Goal: Task Accomplishment & Management: Manage account settings

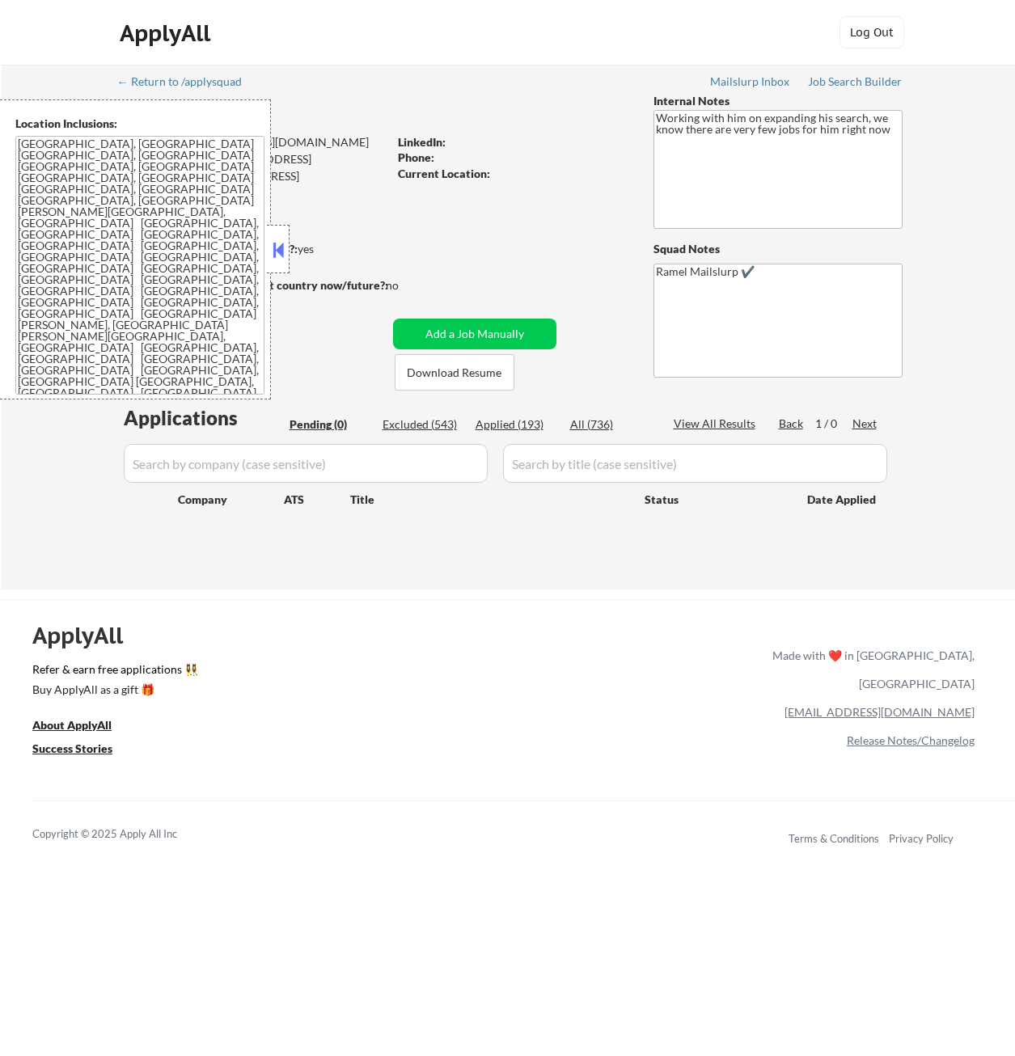
type textarea "Working with him on expanding his search, we know there are very few jobs for h…"
click at [463, 79] on div "← Return to /applysquad Mailslurp Inbox Job Search Builder Giovanni Peyo User E…" at bounding box center [508, 321] width 807 height 512
click at [524, 427] on div "Applied (193)" at bounding box center [516, 425] width 81 height 16
click at [273, 243] on button at bounding box center [278, 250] width 18 height 24
select select ""applied""
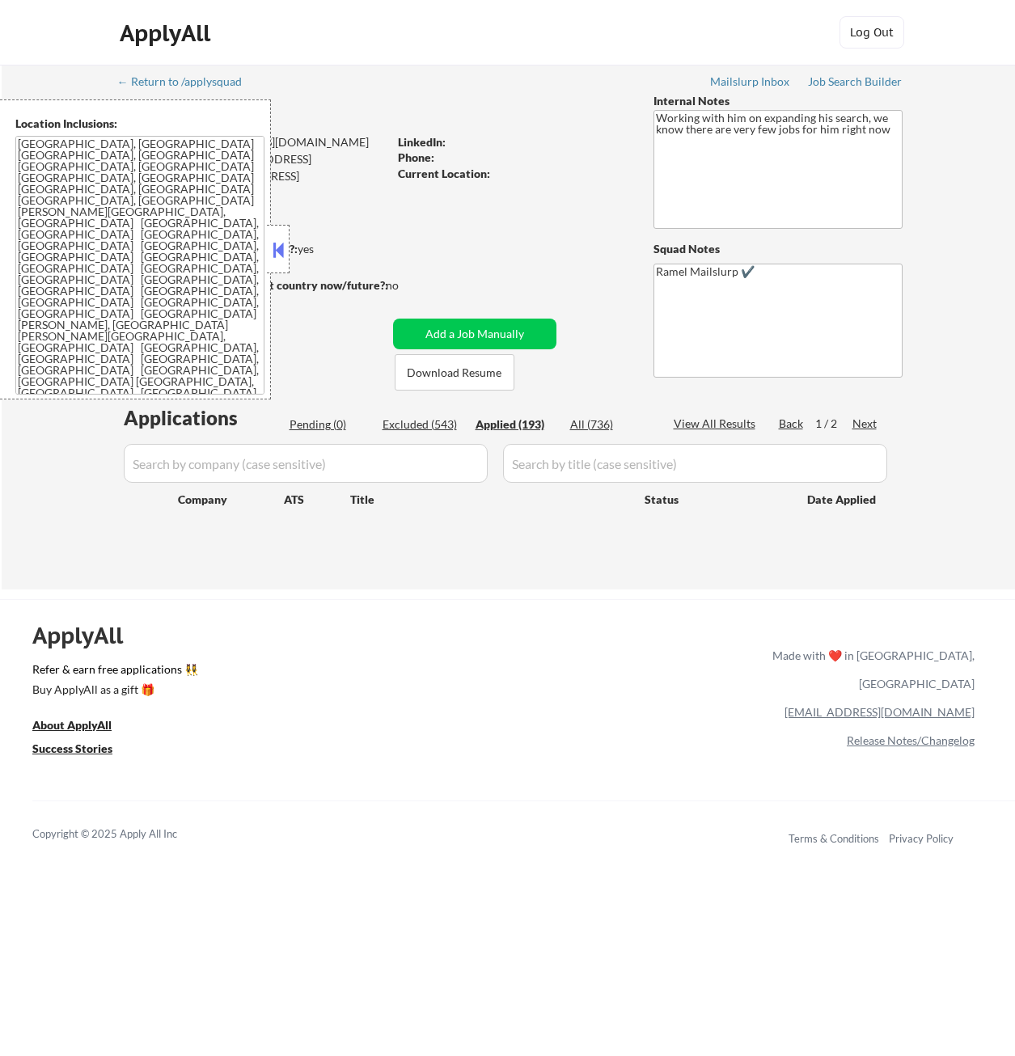
select select ""applied""
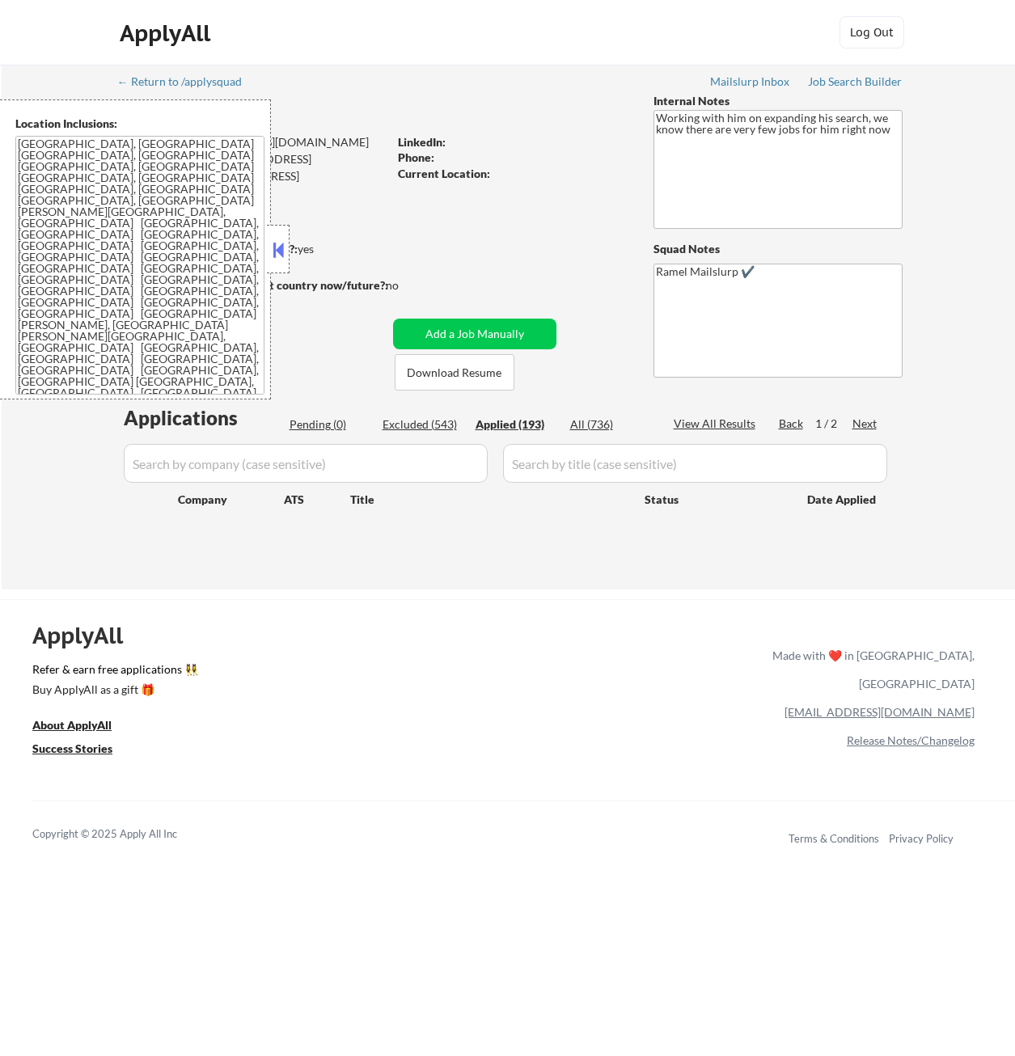
select select ""applied""
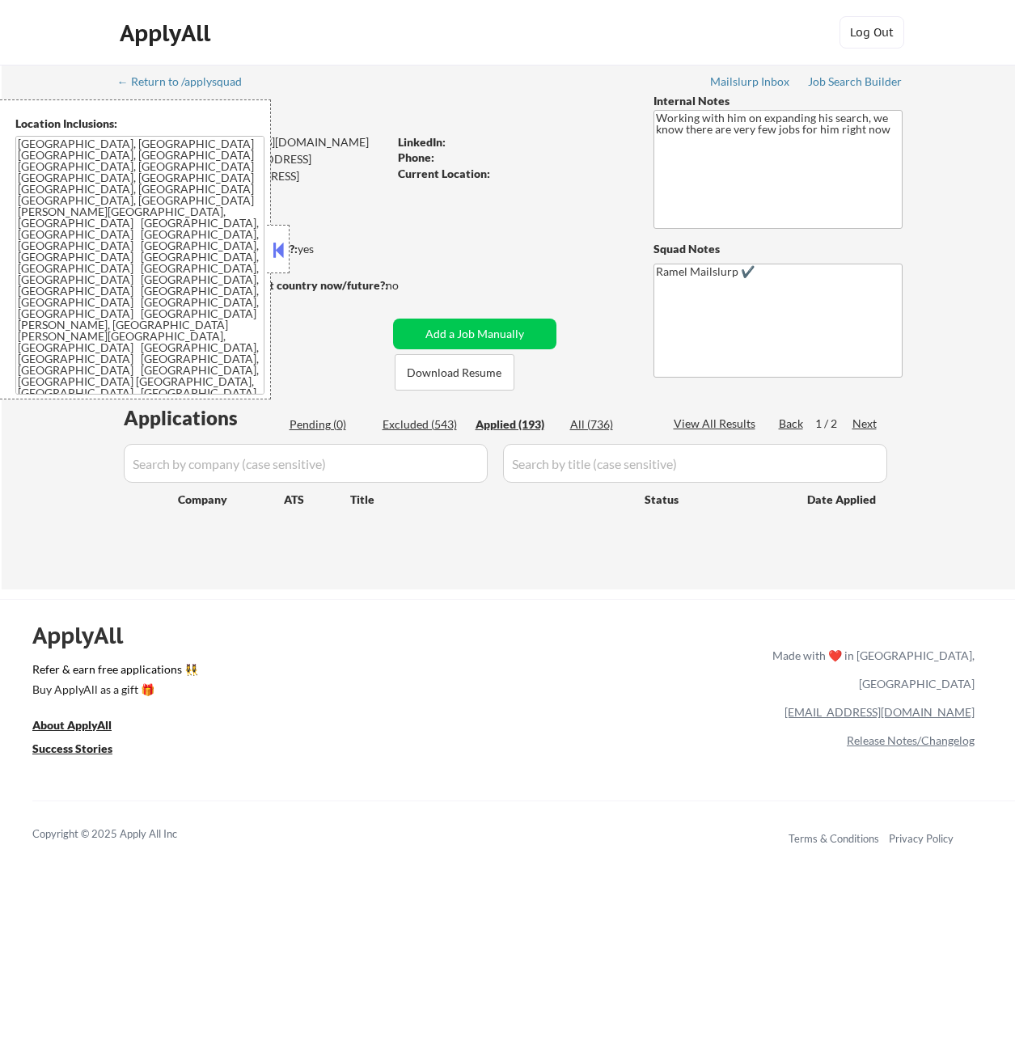
select select ""applied""
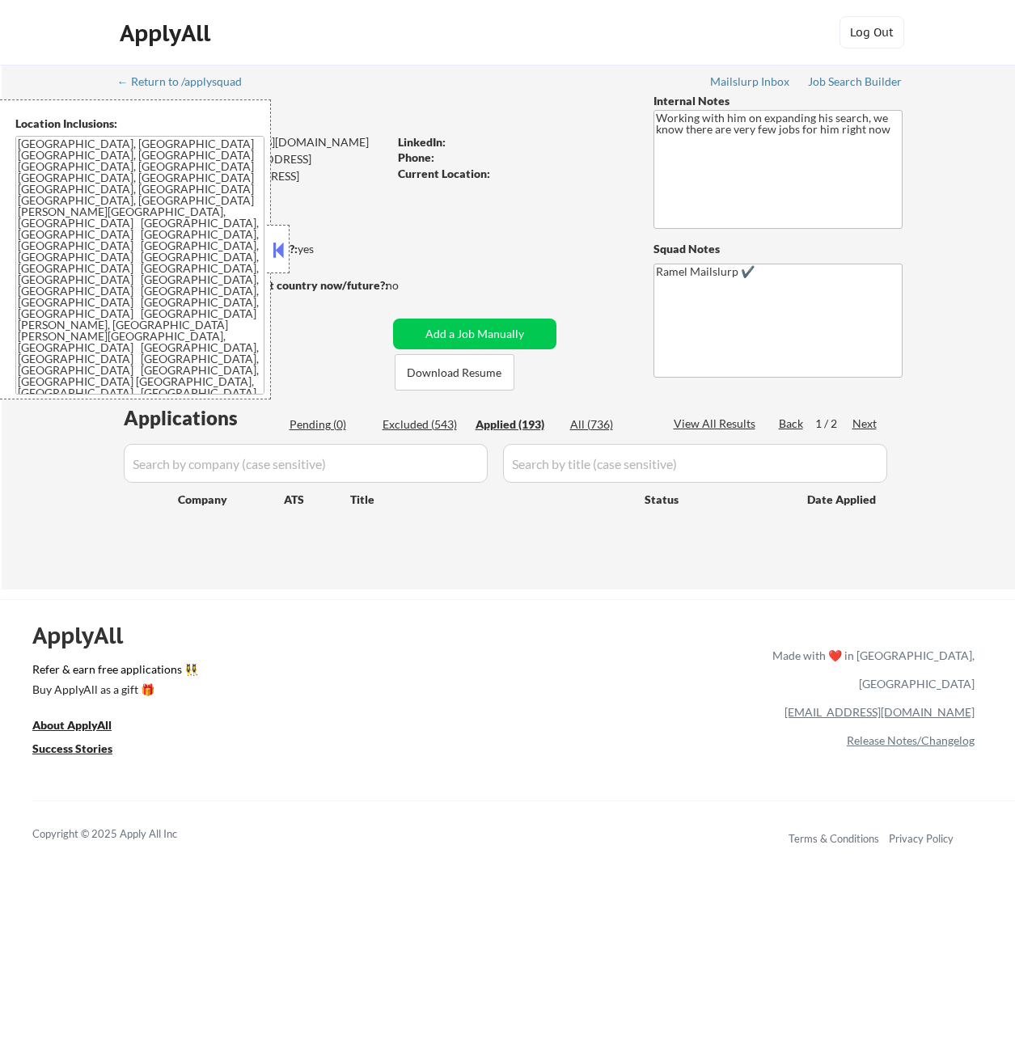
select select ""applied""
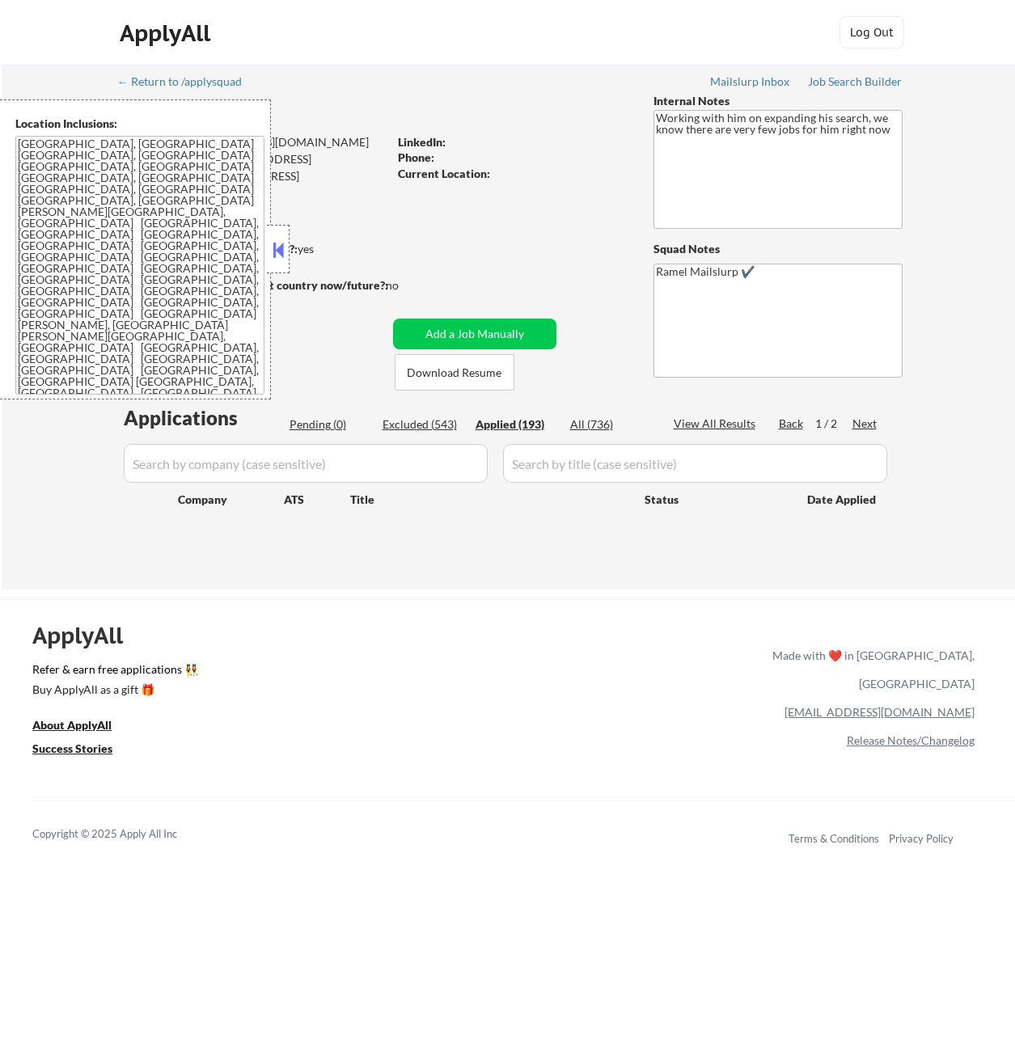
select select ""applied""
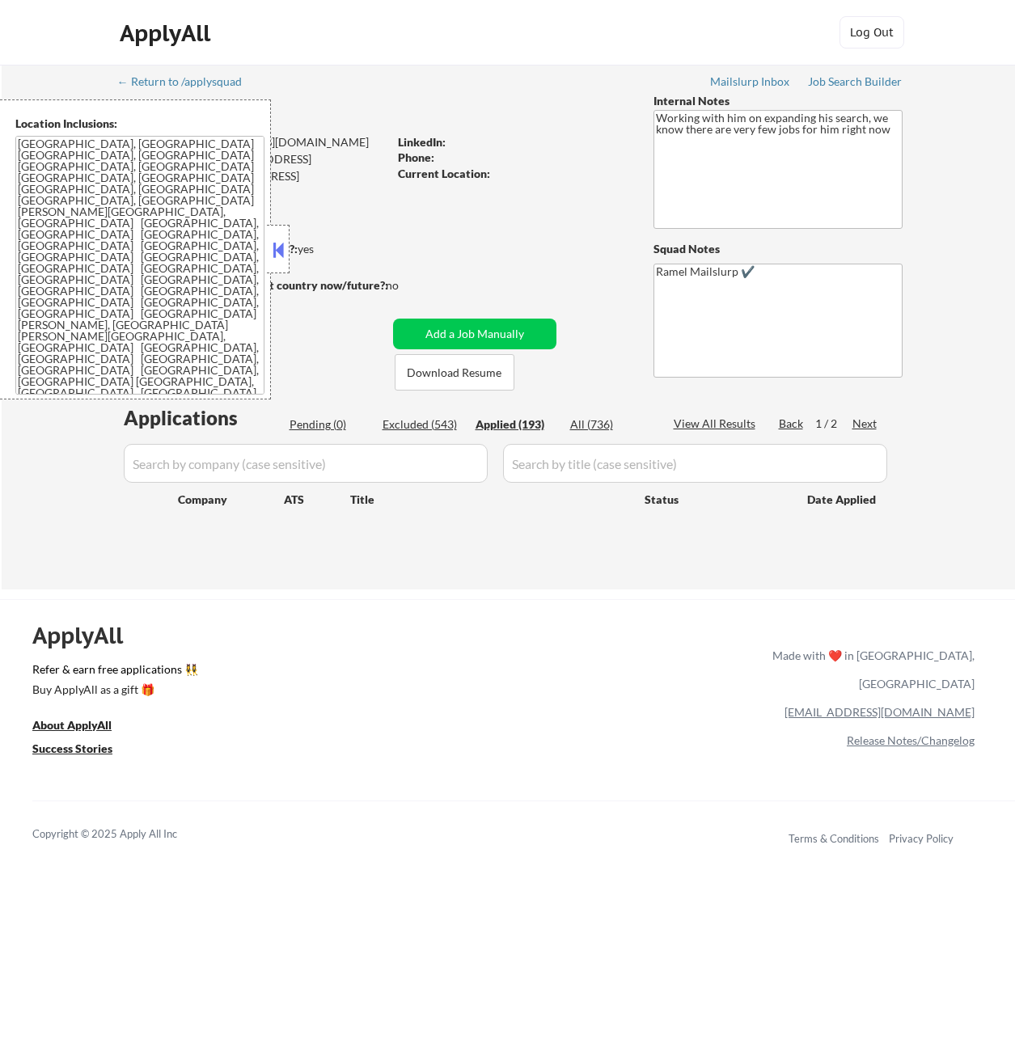
select select ""applied""
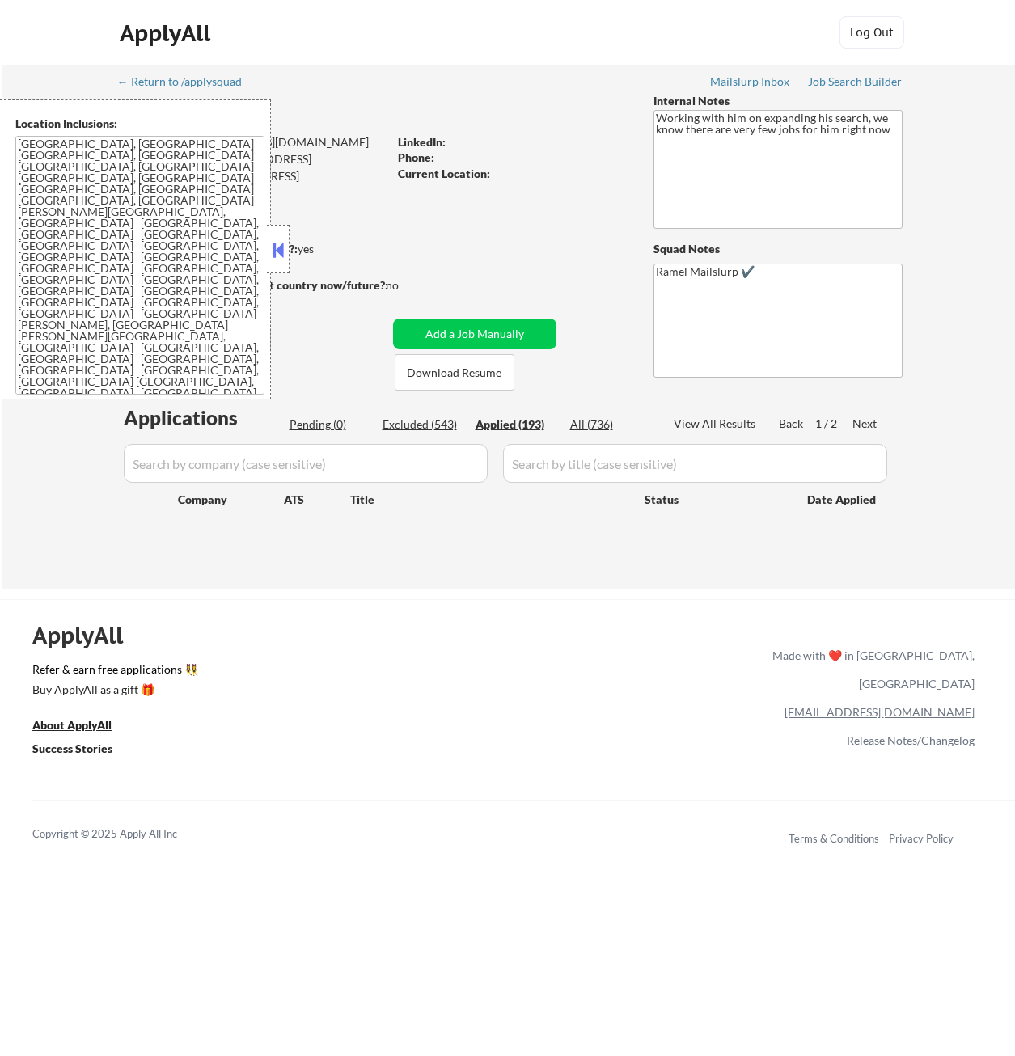
select select ""applied""
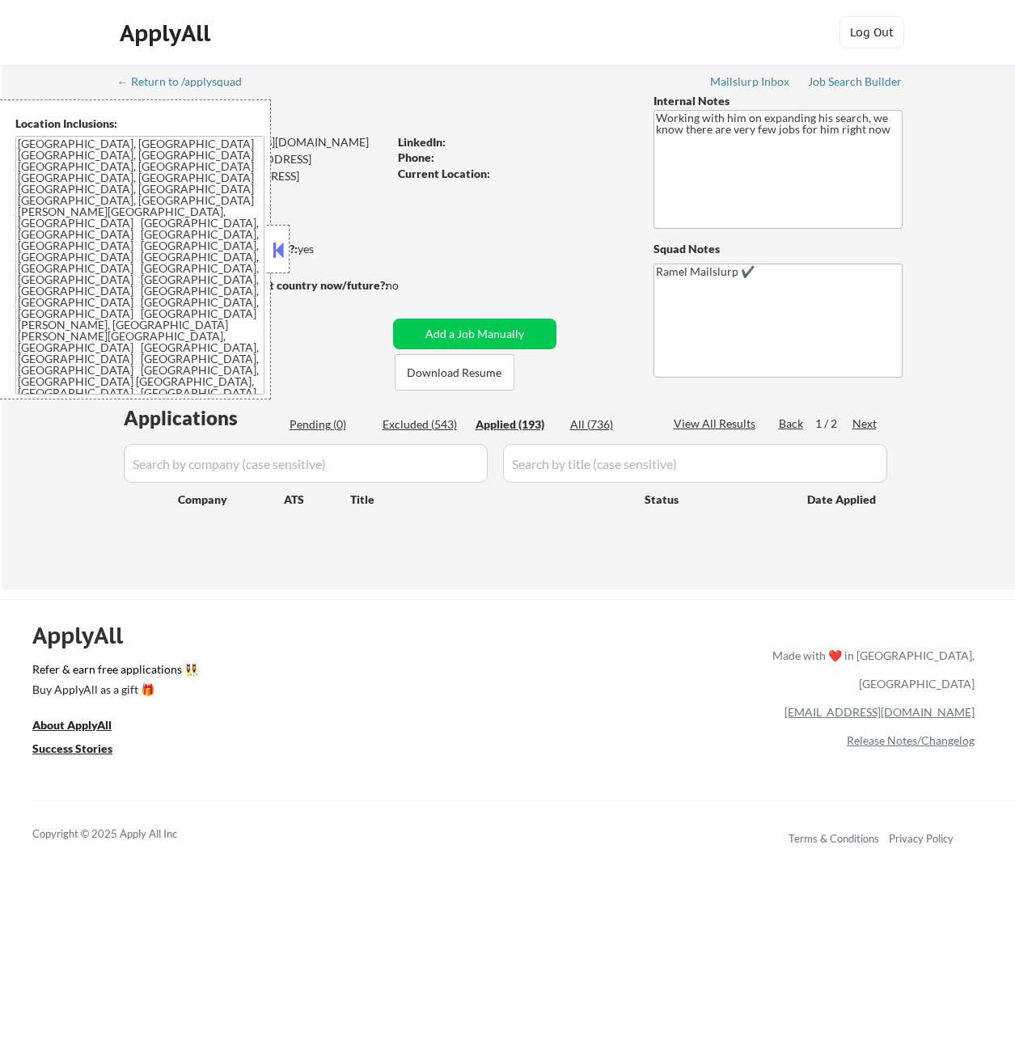
select select ""applied""
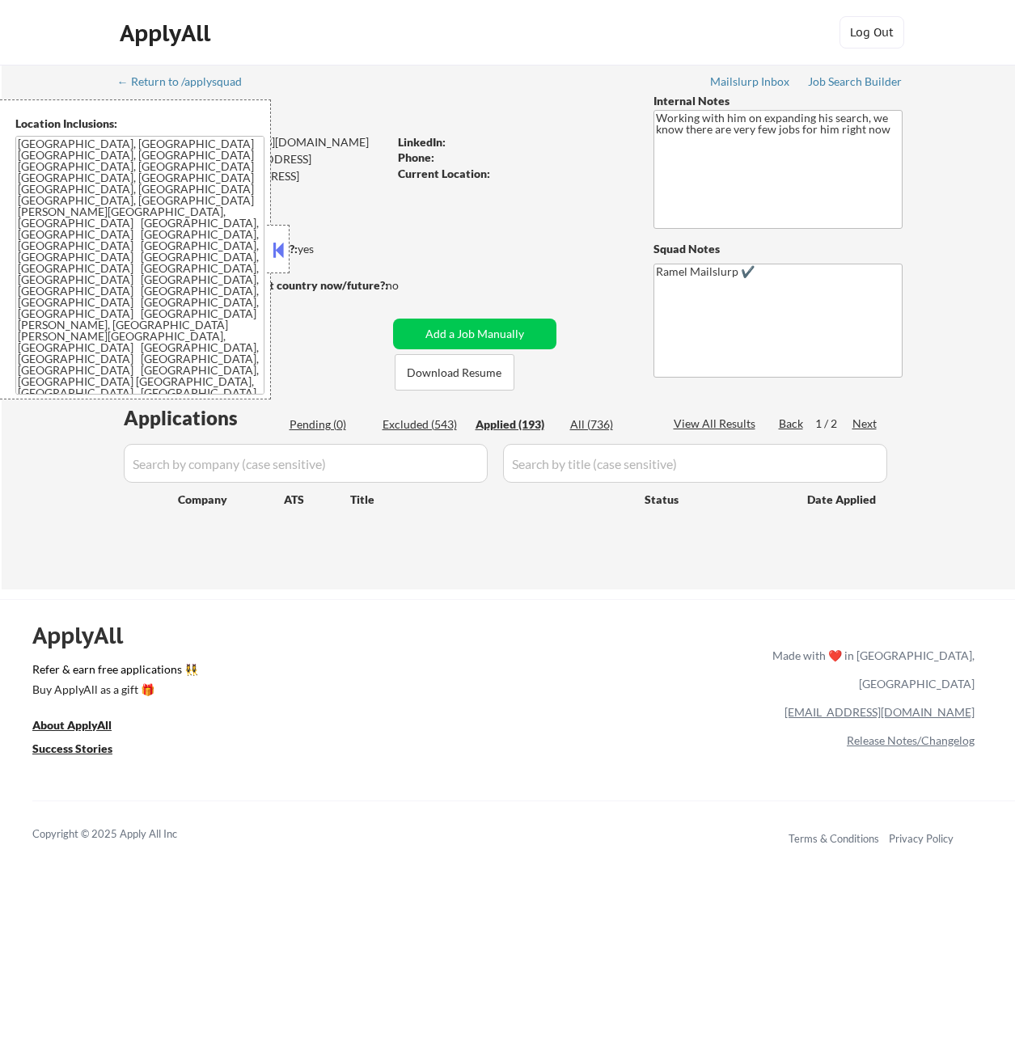
select select ""applied""
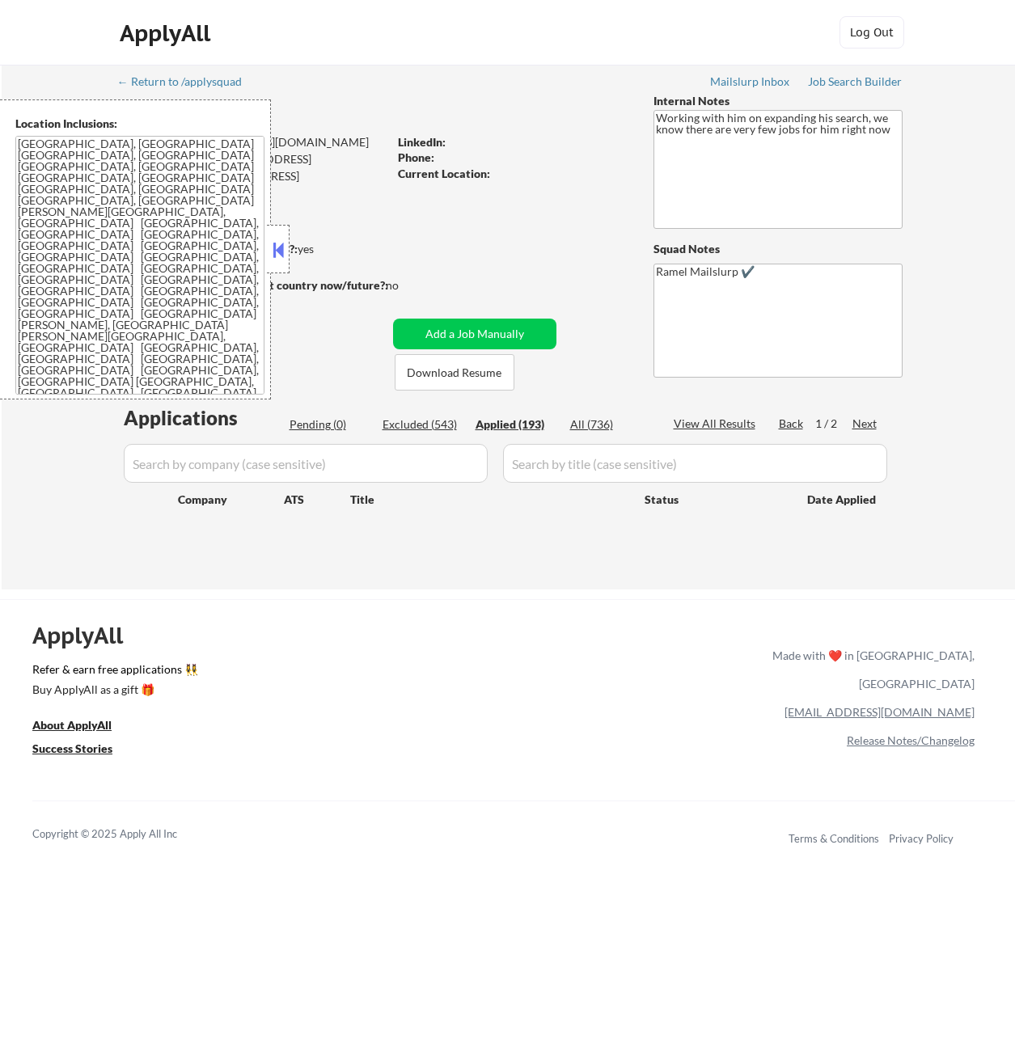
select select ""applied""
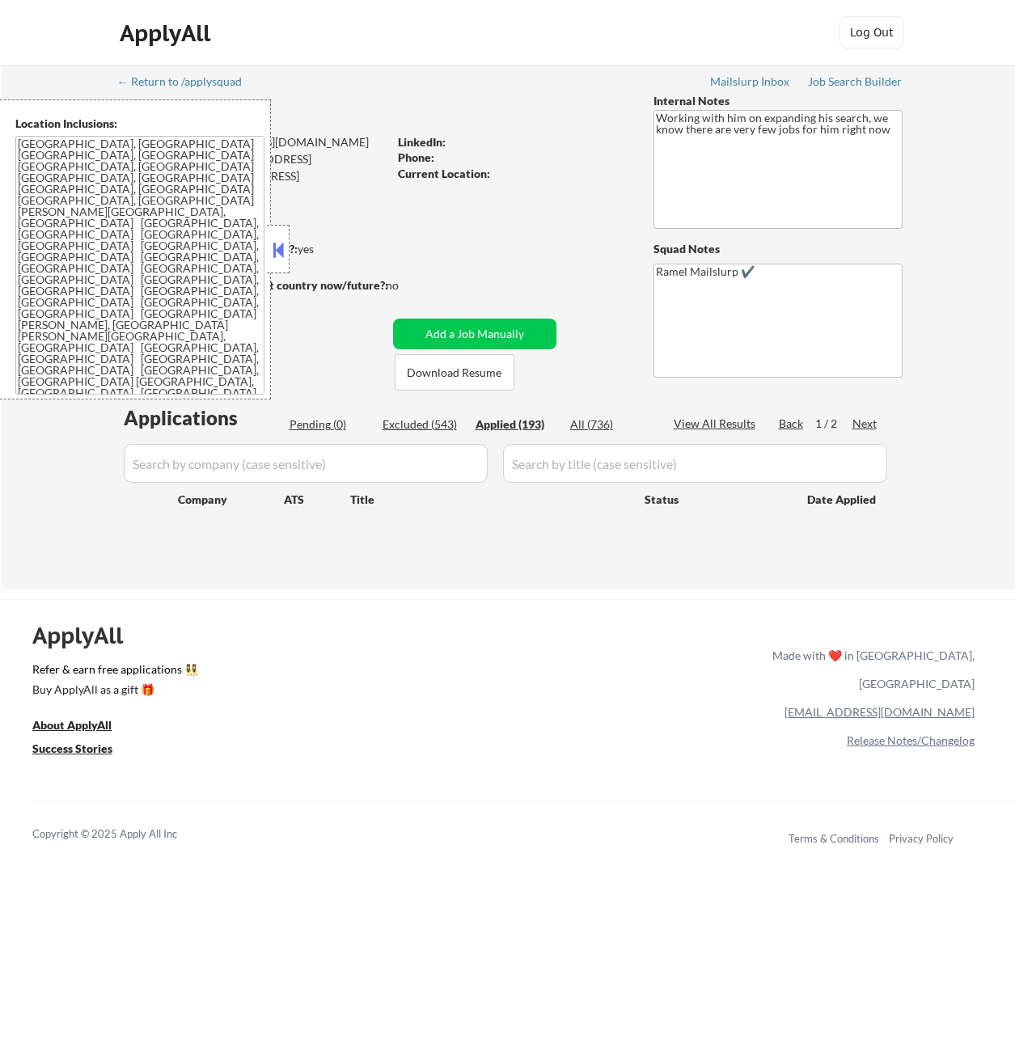
select select ""applied""
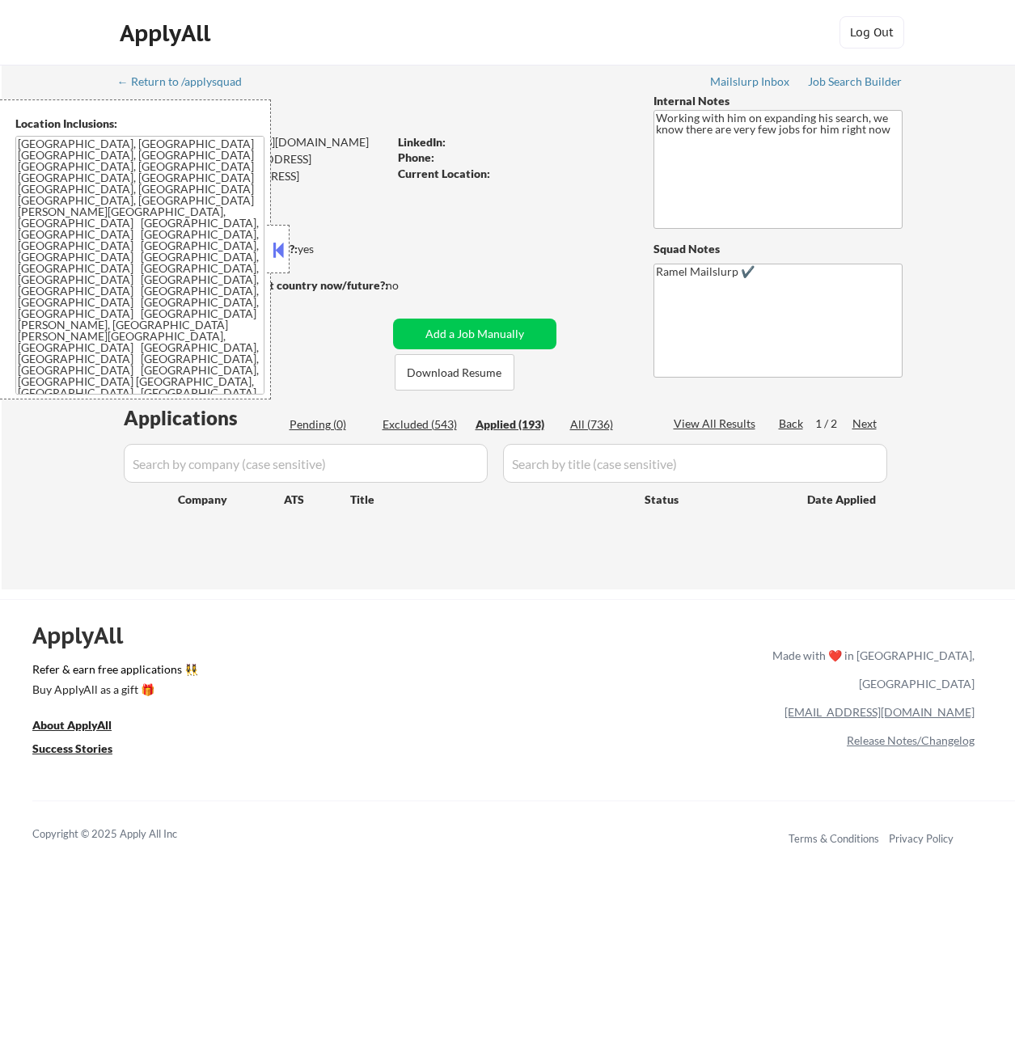
select select ""applied""
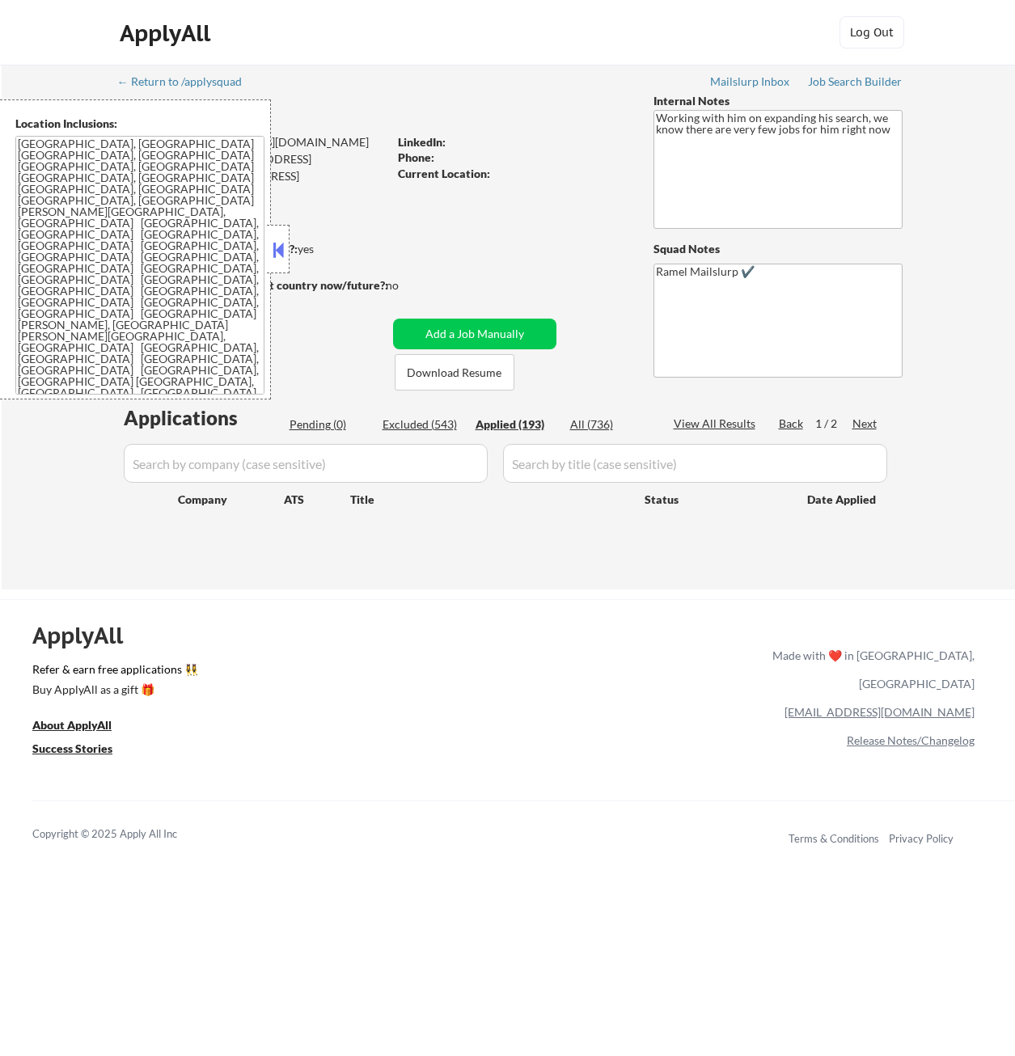
select select ""applied""
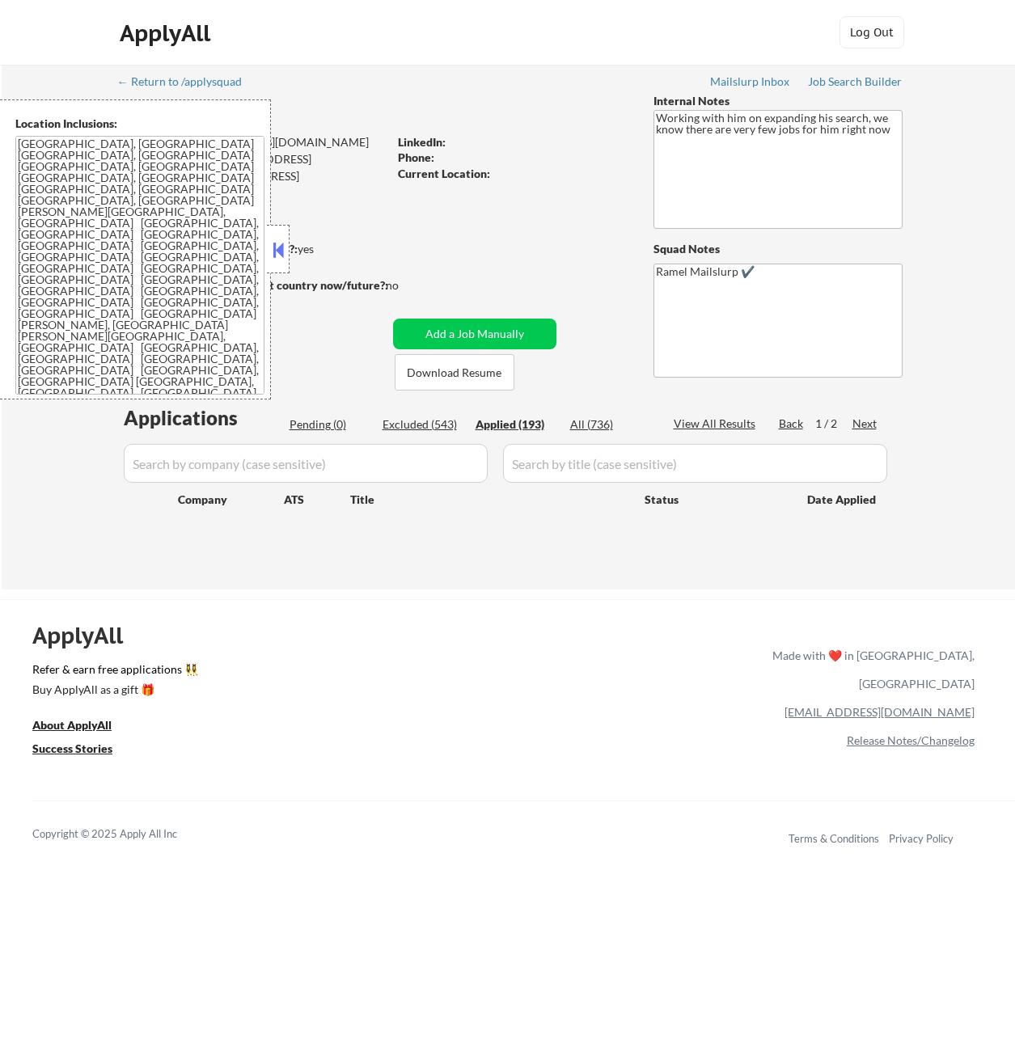
select select ""applied""
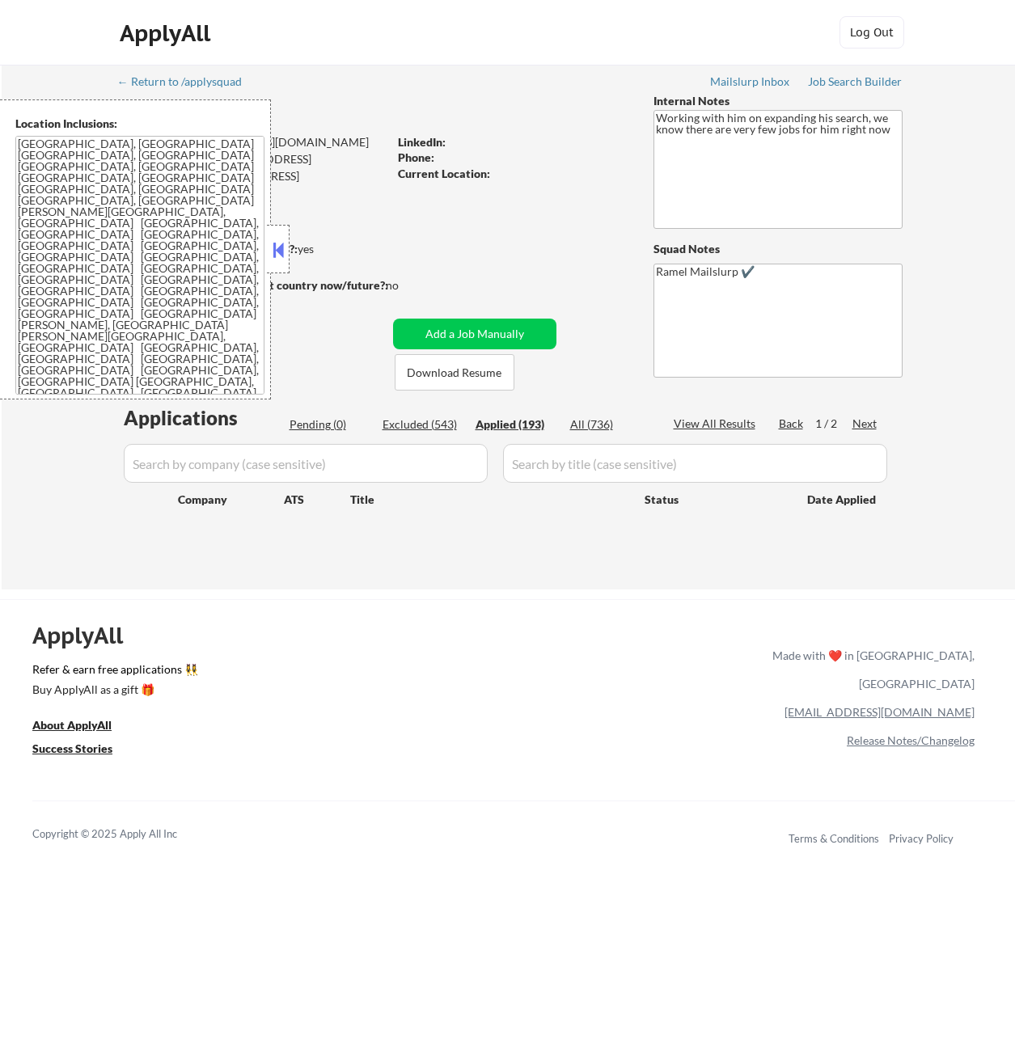
select select ""applied""
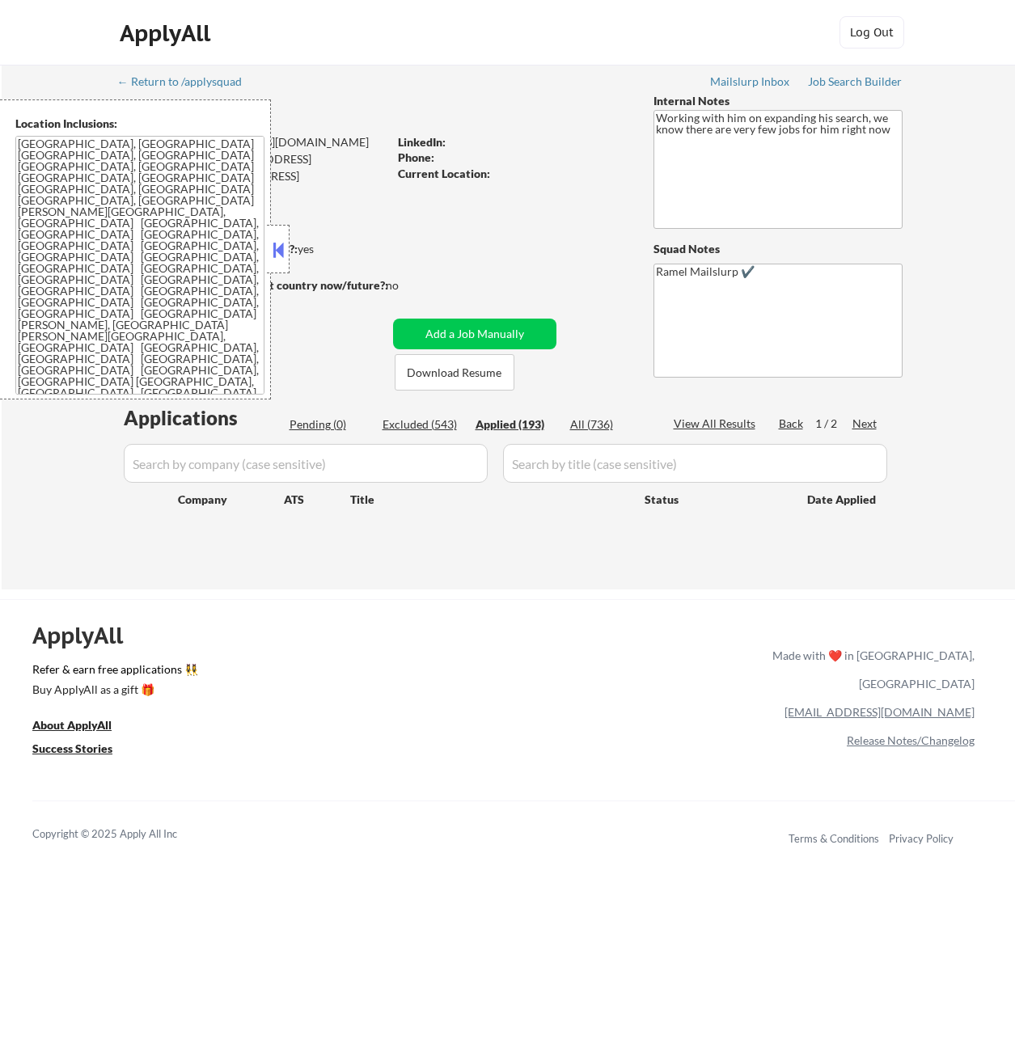
select select ""applied""
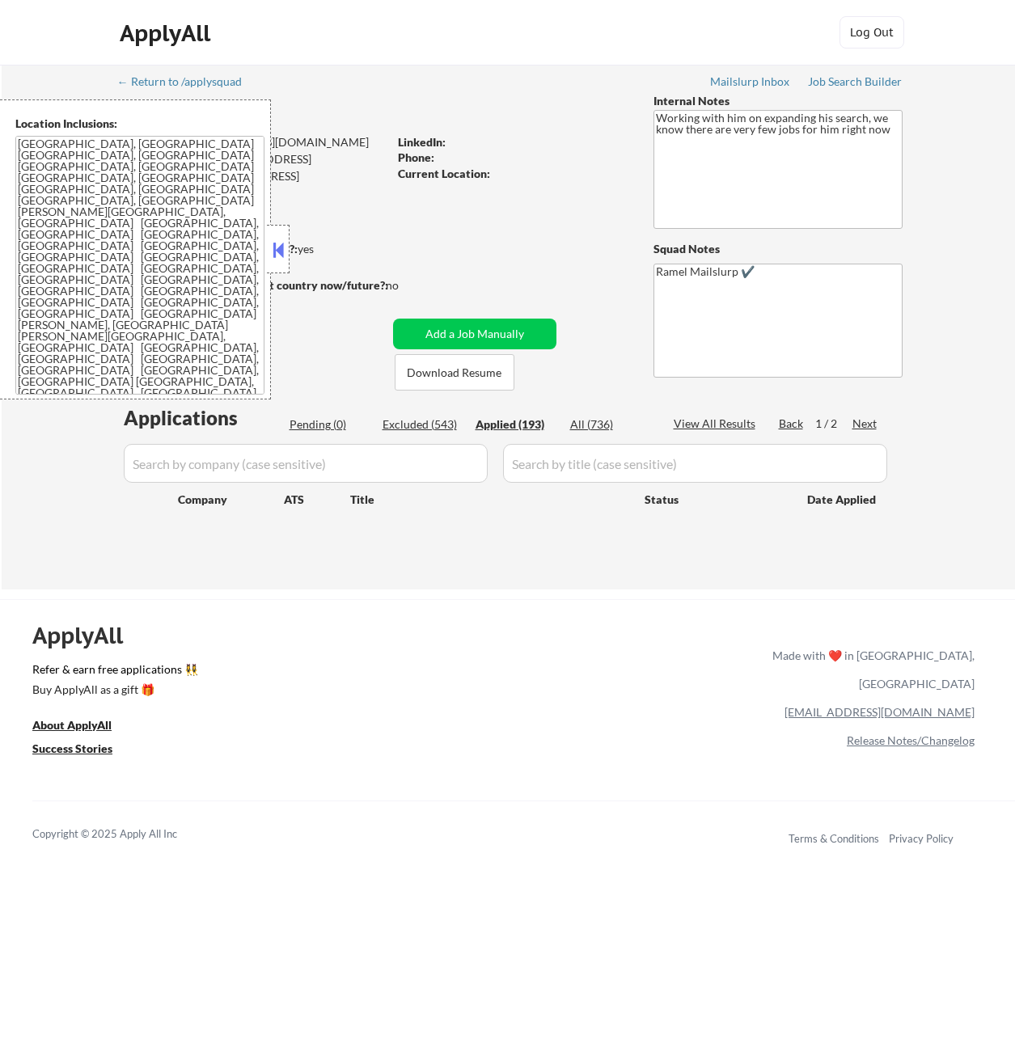
select select ""applied""
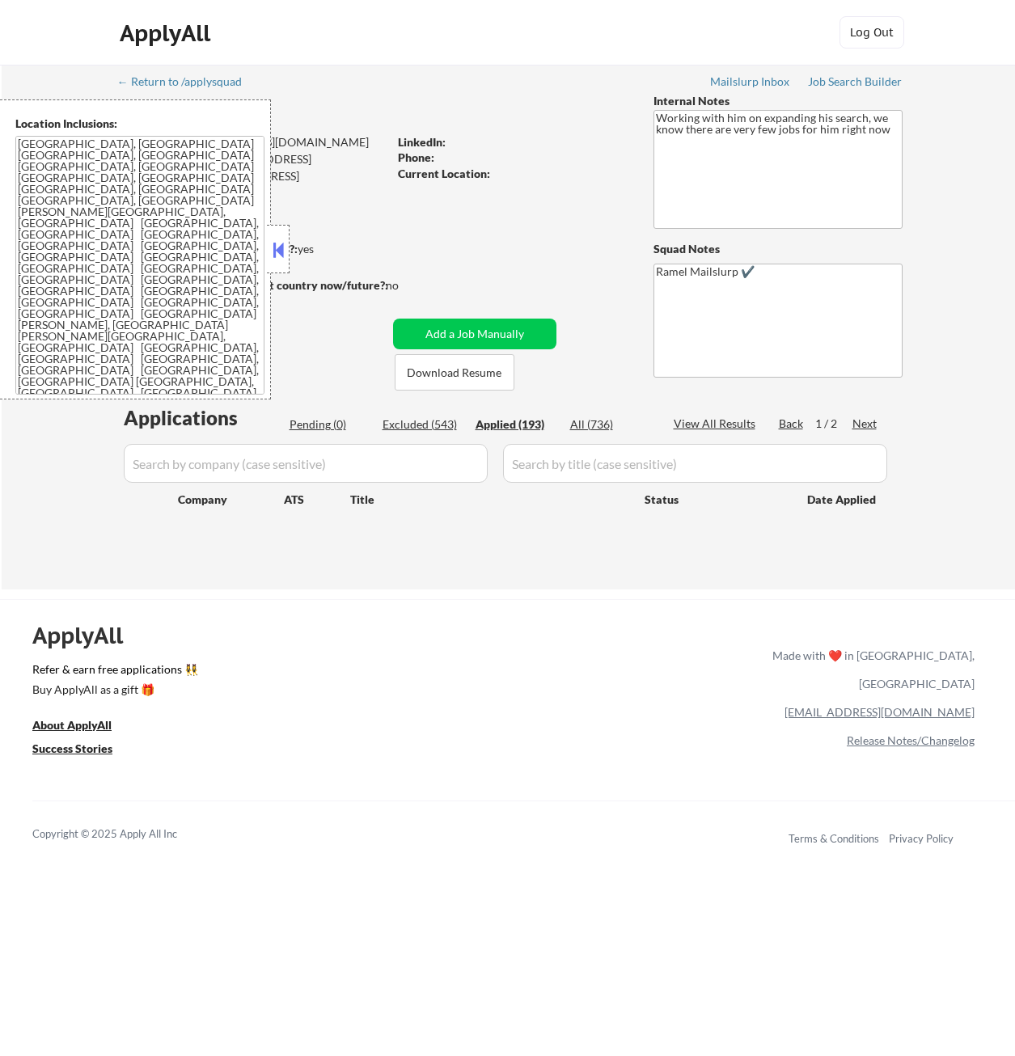
select select ""applied""
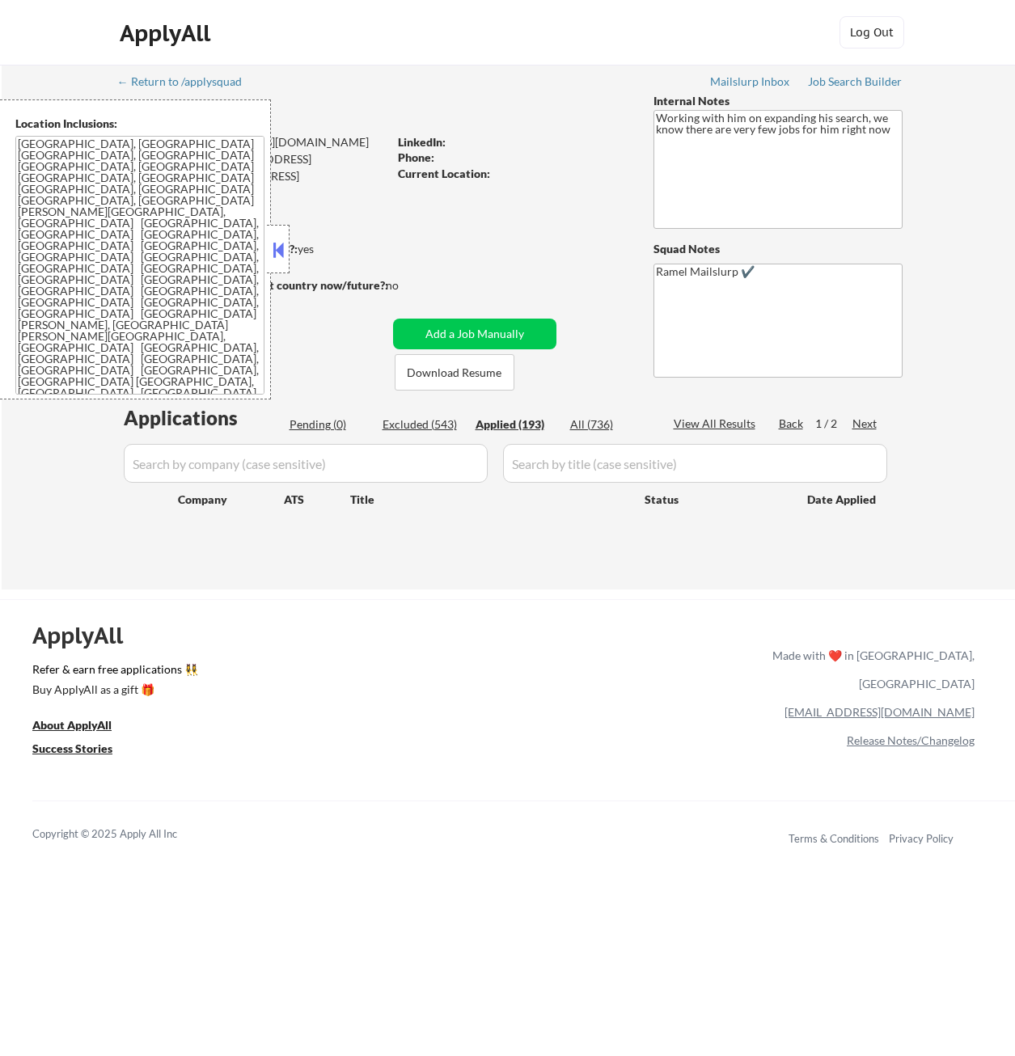
select select ""applied""
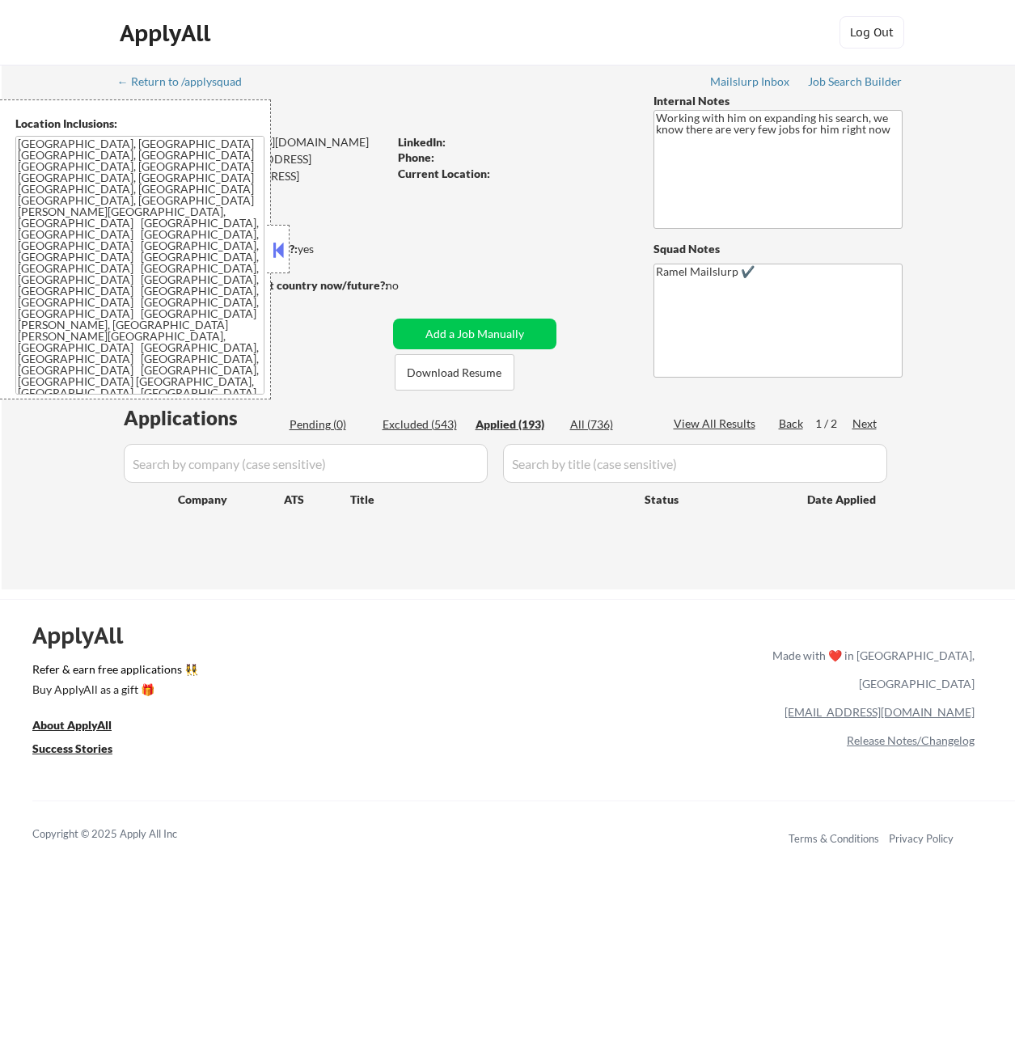
select select ""applied""
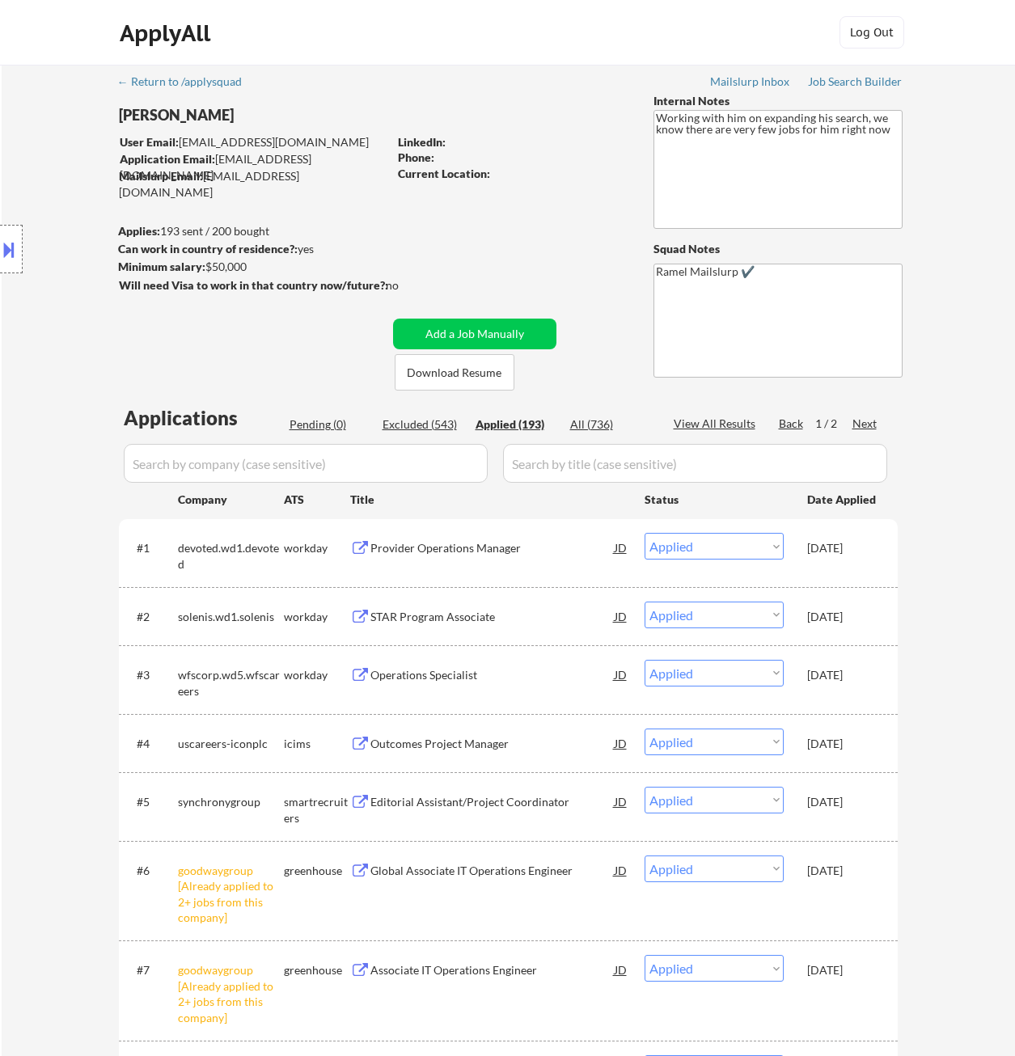
type textarea "Working with him on expanding his search, we know there are very few jobs for h…"
